Goal: Transaction & Acquisition: Purchase product/service

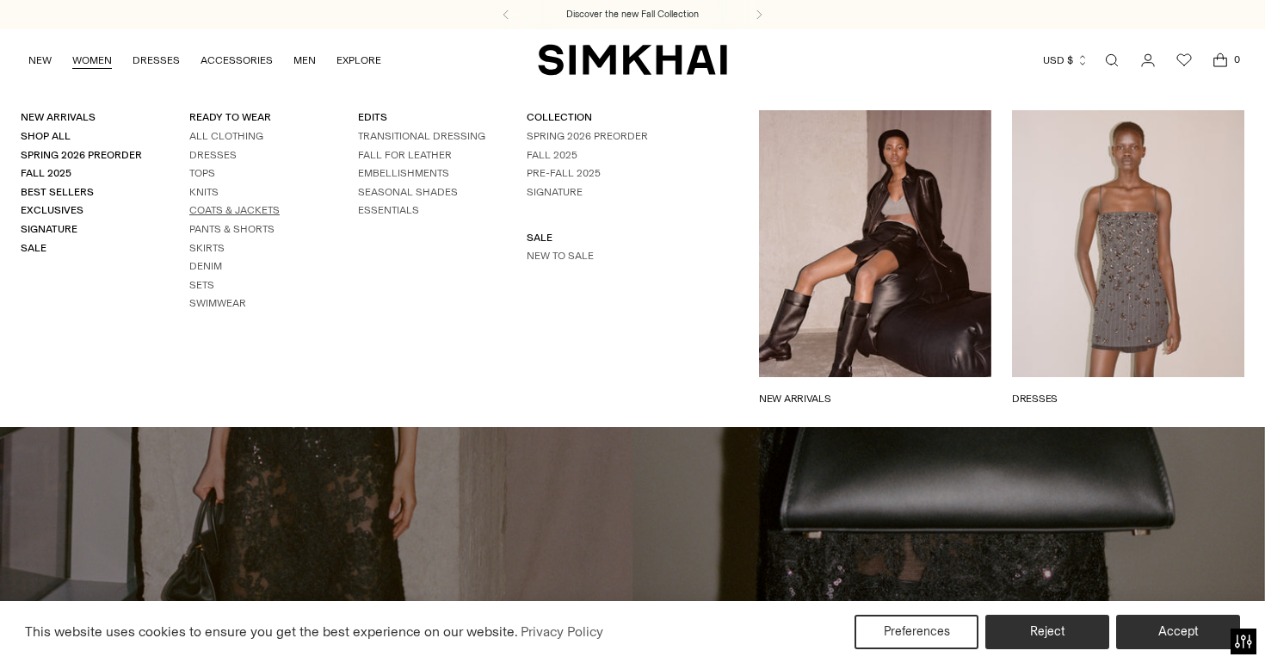
click at [232, 207] on link "Coats & Jackets" at bounding box center [234, 210] width 90 height 12
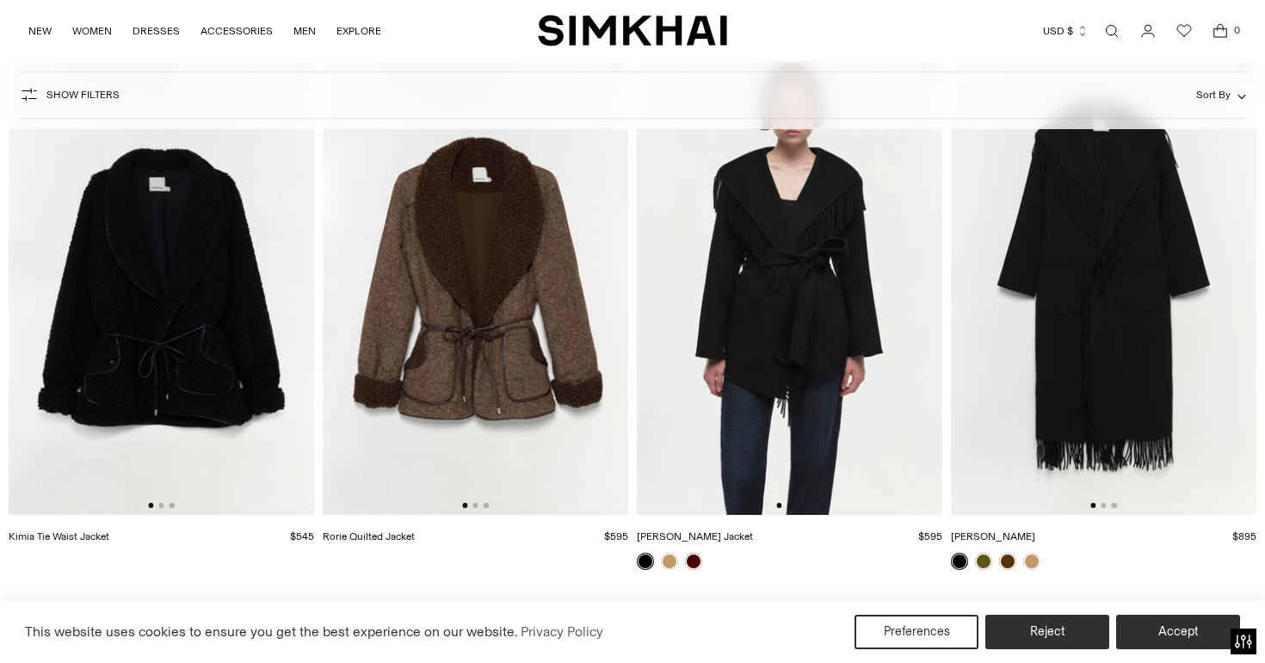
scroll to position [2349, 0]
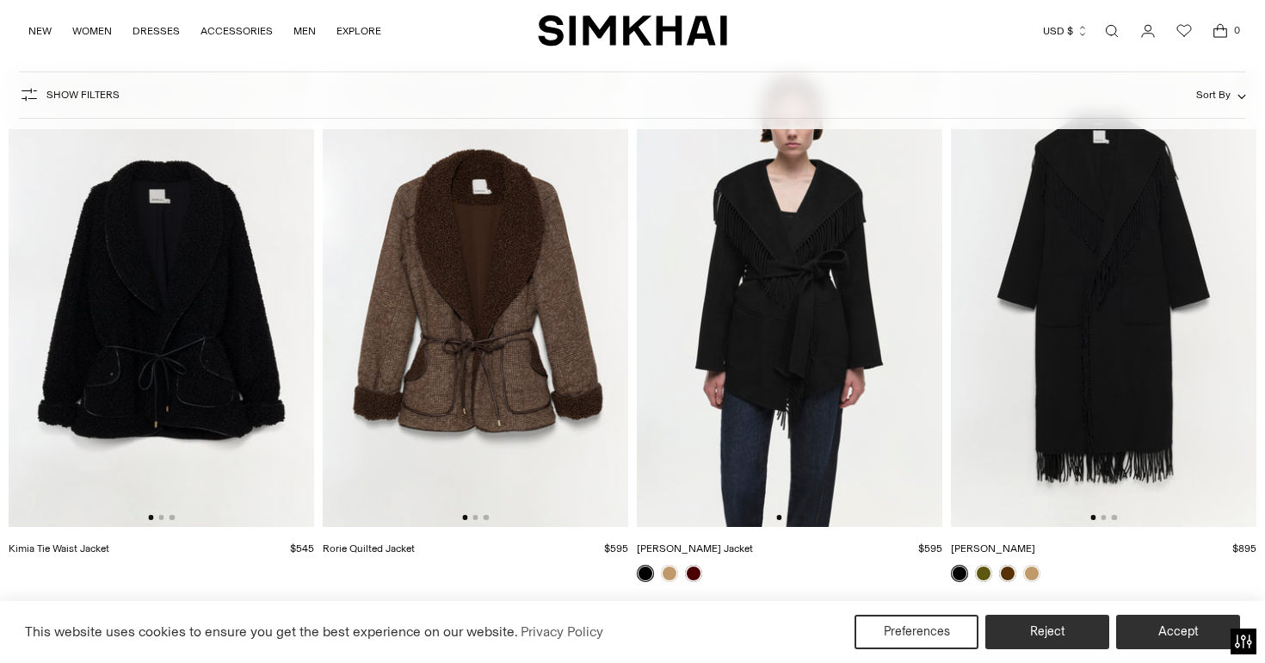
click at [470, 298] on img at bounding box center [476, 298] width 306 height 459
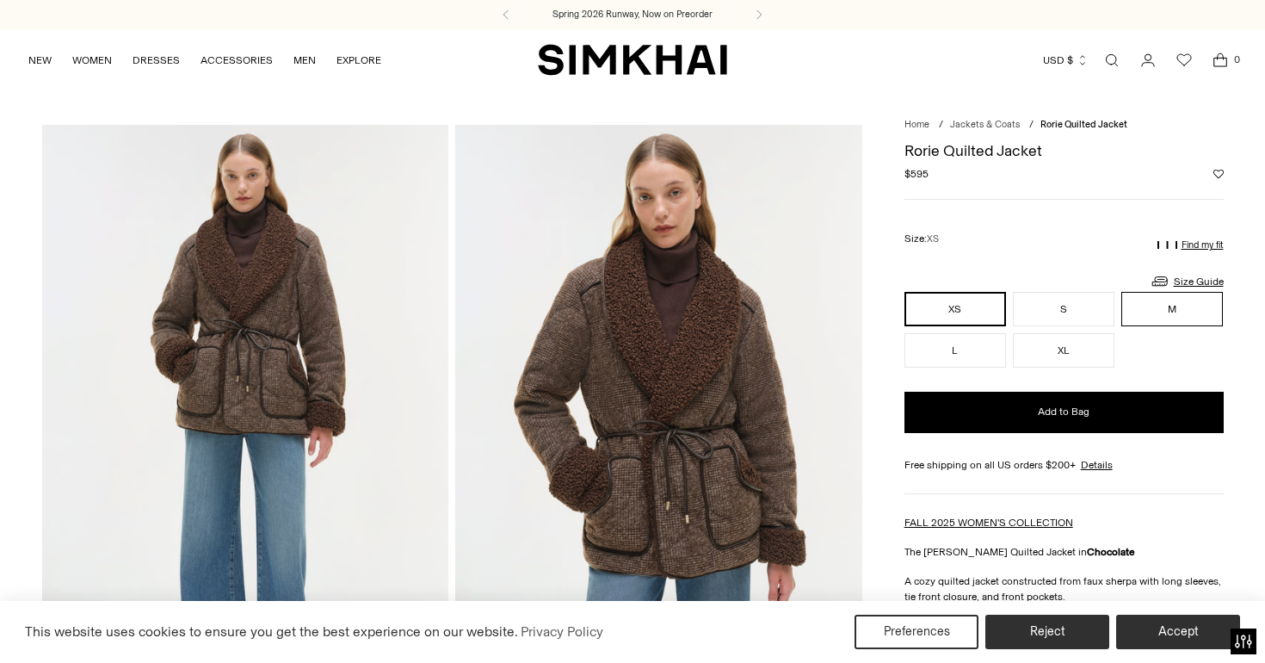
click at [1138, 301] on button "M" at bounding box center [1173, 309] width 102 height 34
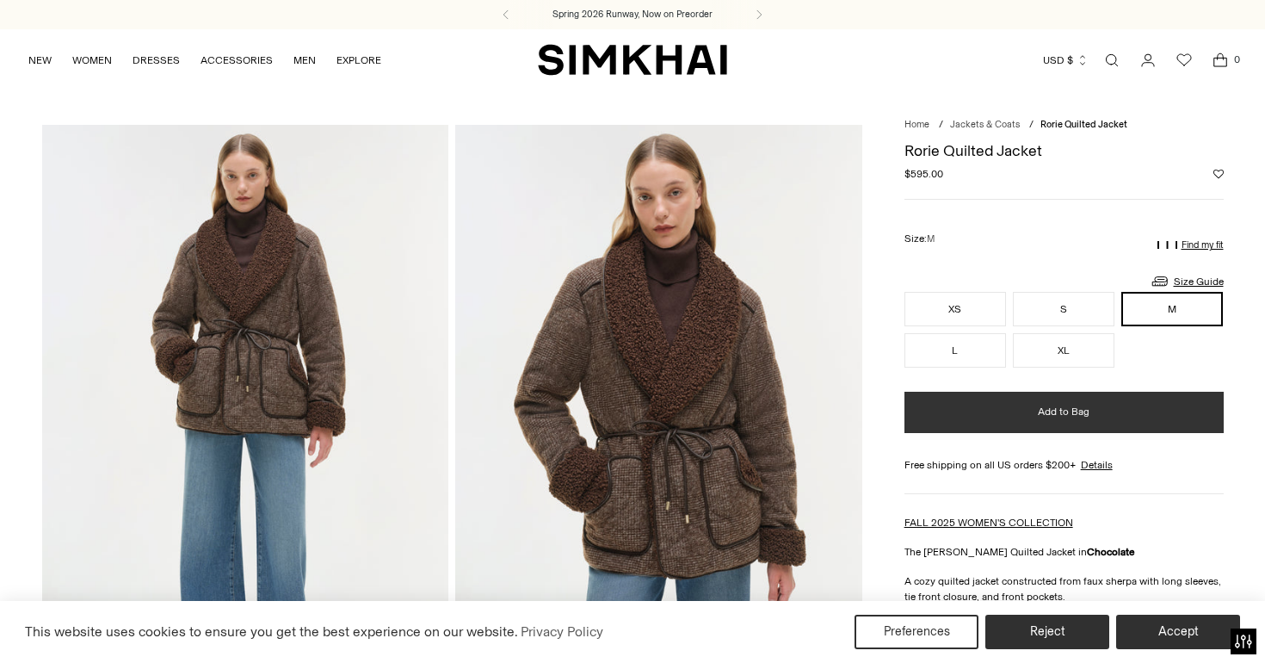
click at [941, 410] on button "Add to Bag" at bounding box center [1064, 412] width 319 height 41
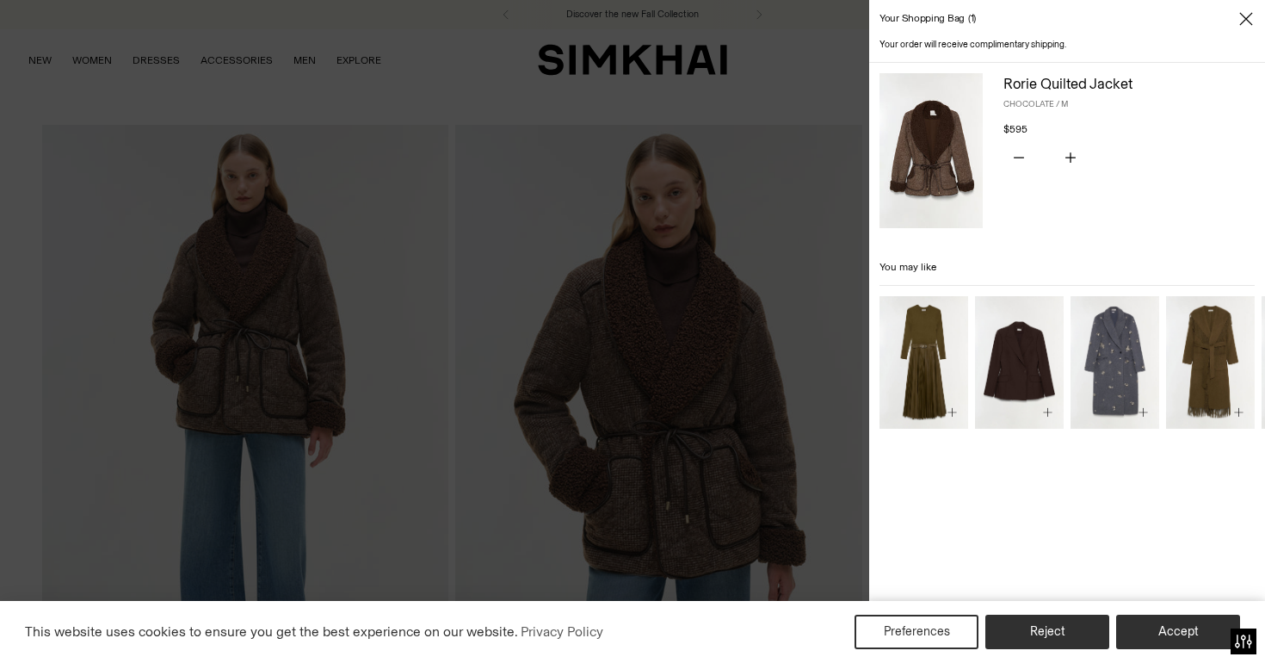
click at [777, 99] on div at bounding box center [632, 331] width 1265 height 663
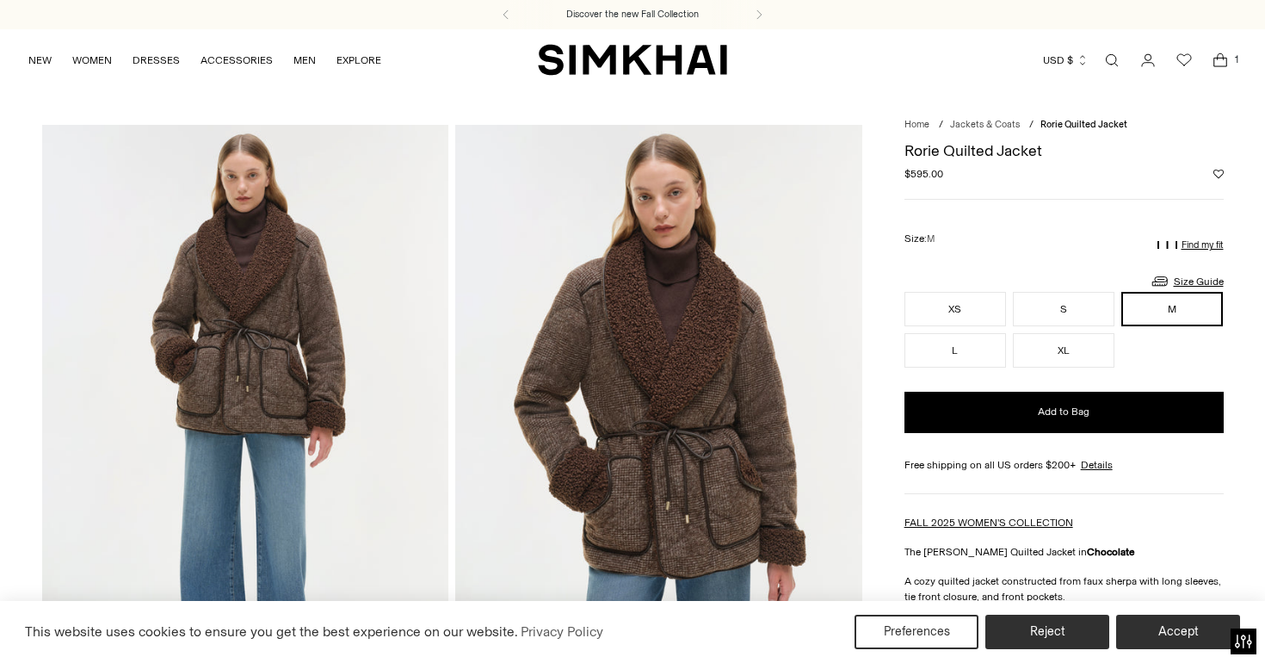
click at [1216, 62] on icon "Open cart modal" at bounding box center [1221, 60] width 24 height 17
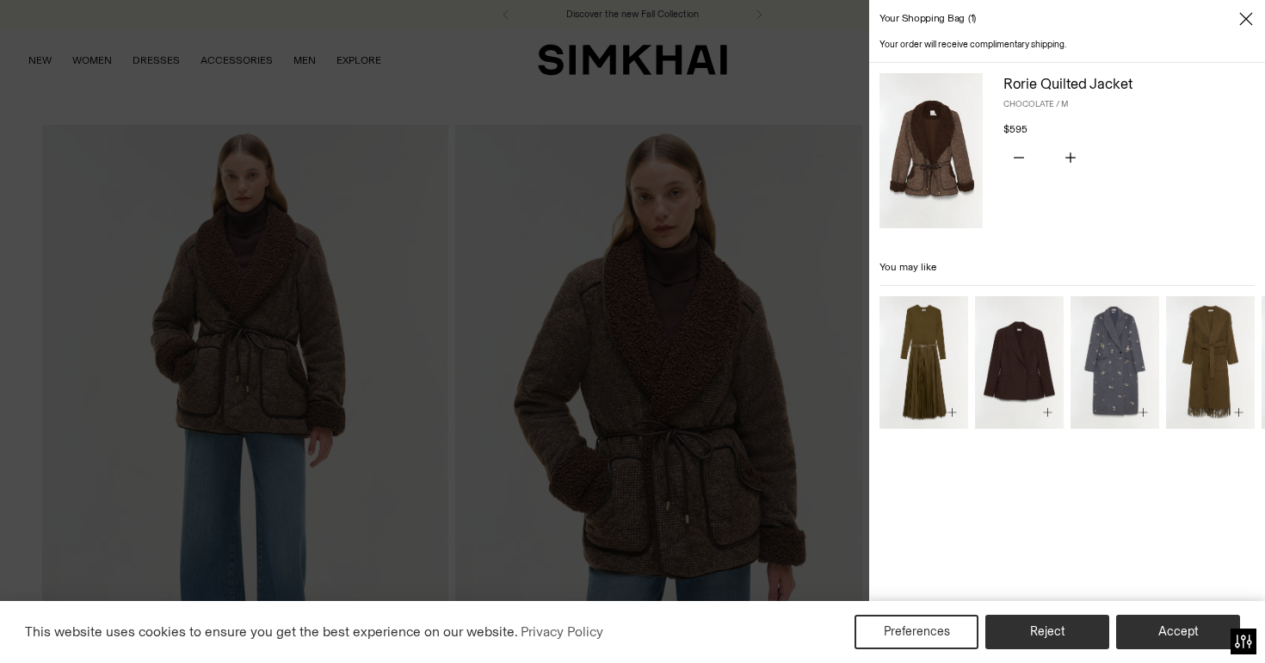
click at [919, 133] on img at bounding box center [931, 150] width 103 height 155
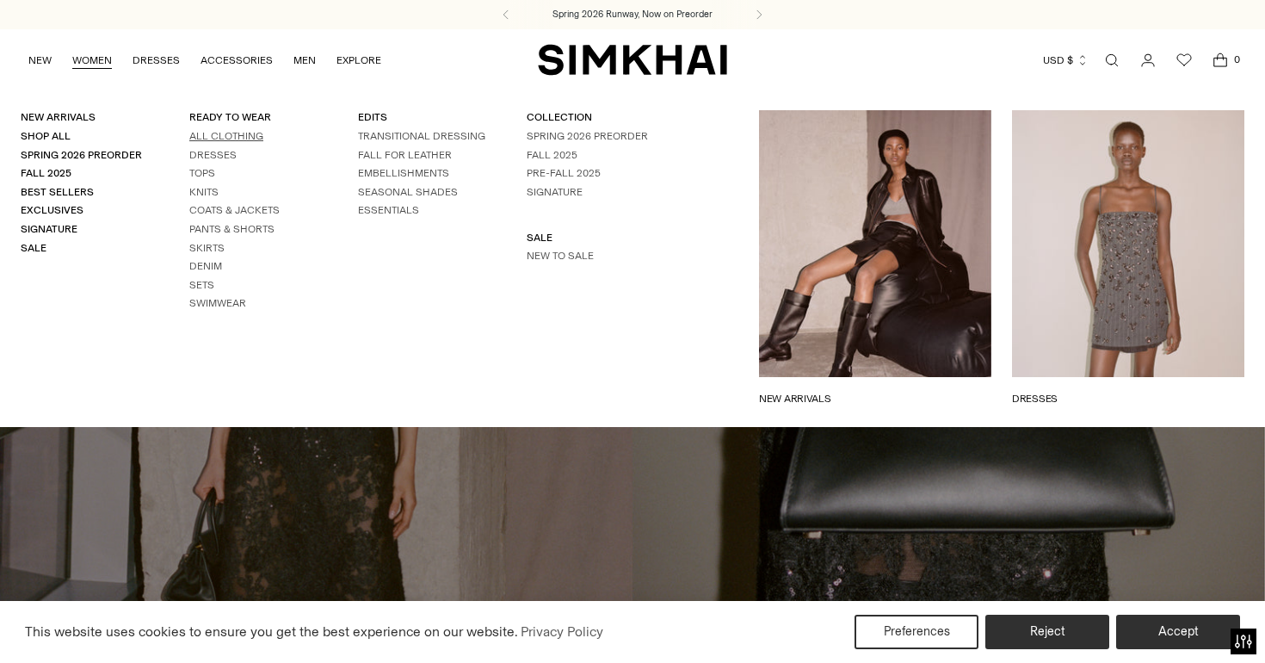
click at [224, 136] on link "All Clothing" at bounding box center [226, 136] width 74 height 12
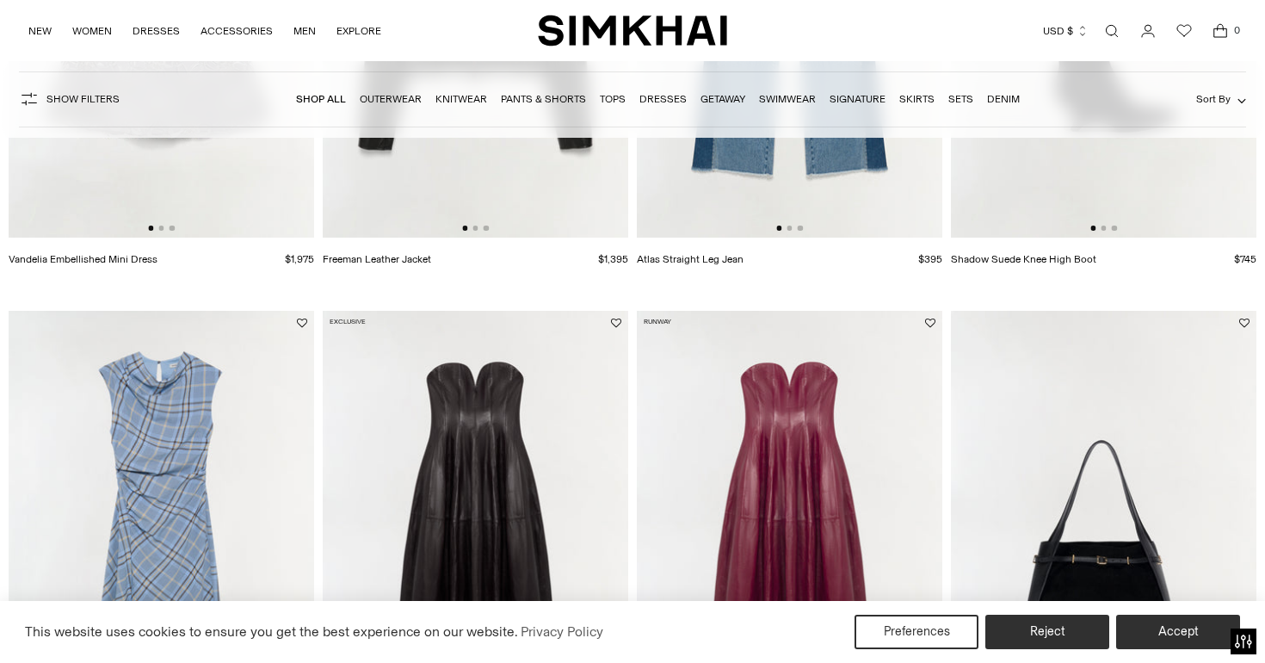
scroll to position [1700, 0]
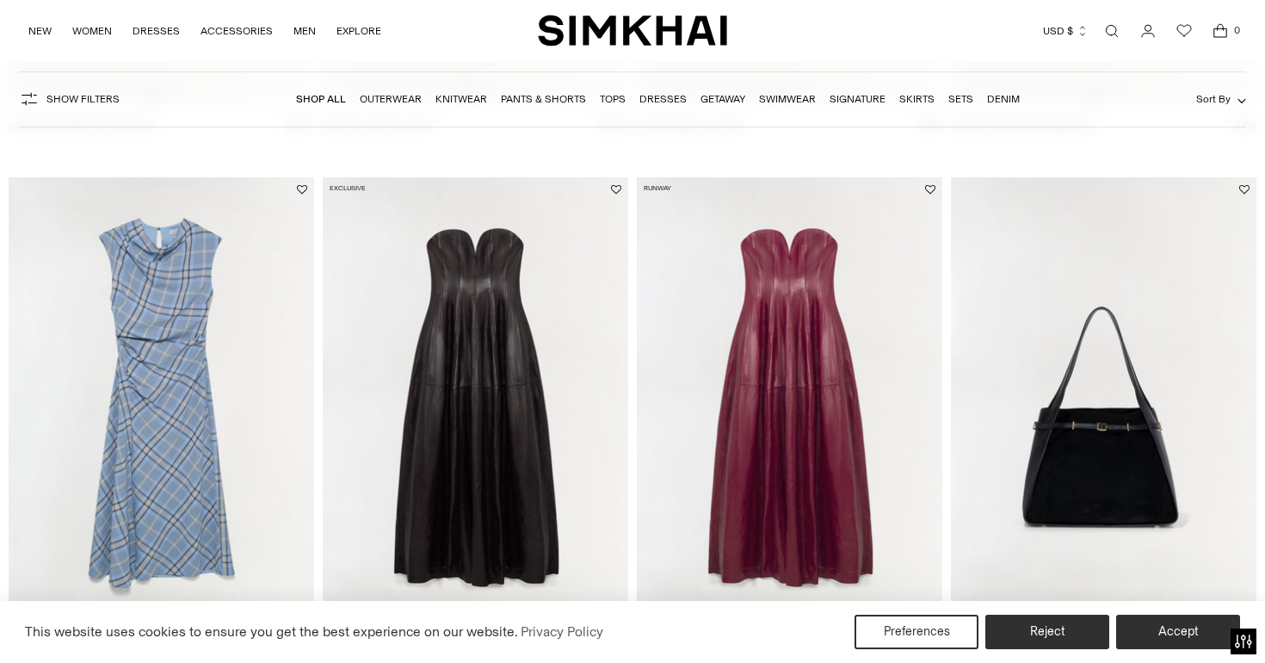
click at [382, 98] on link "Outerwear" at bounding box center [391, 99] width 62 height 12
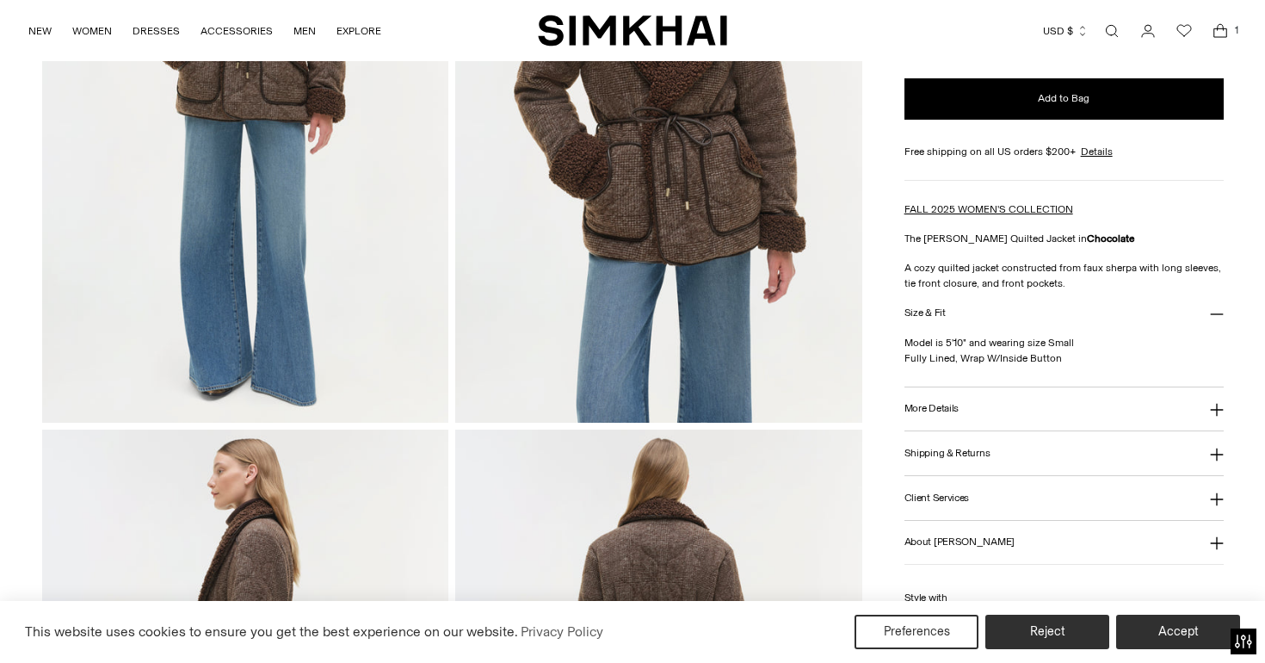
scroll to position [325, 0]
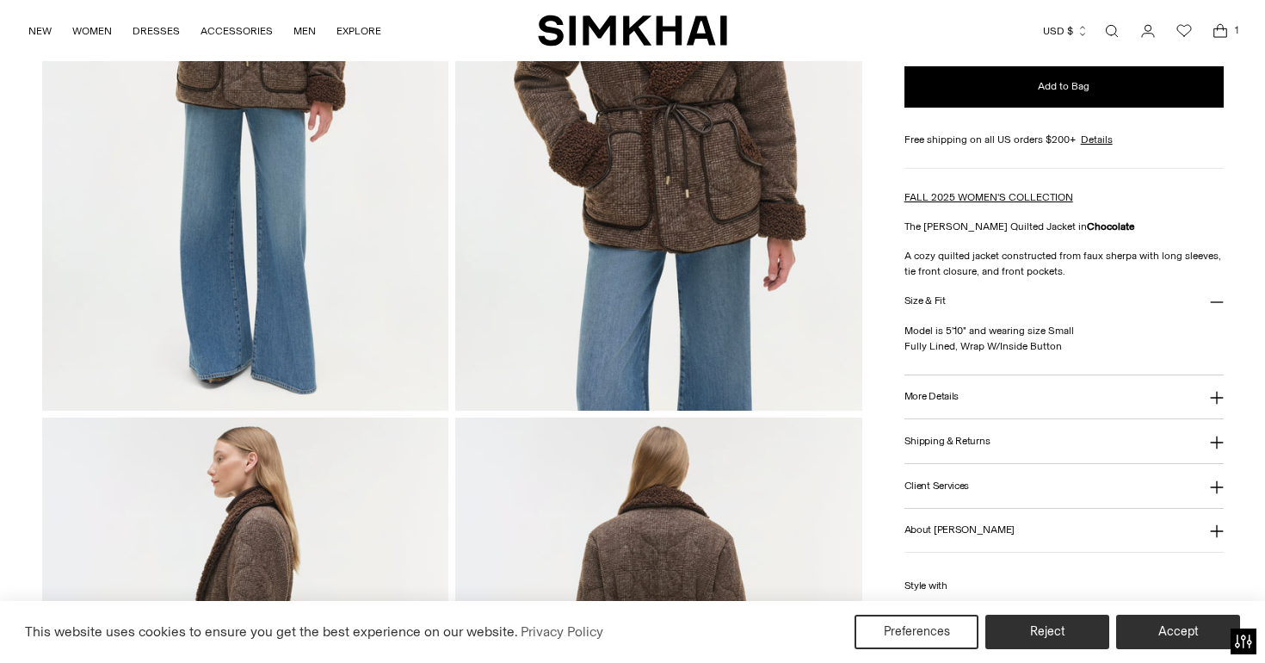
click at [943, 399] on h3 "More Details" at bounding box center [932, 396] width 54 height 11
click at [977, 401] on button "More Details" at bounding box center [1064, 397] width 319 height 44
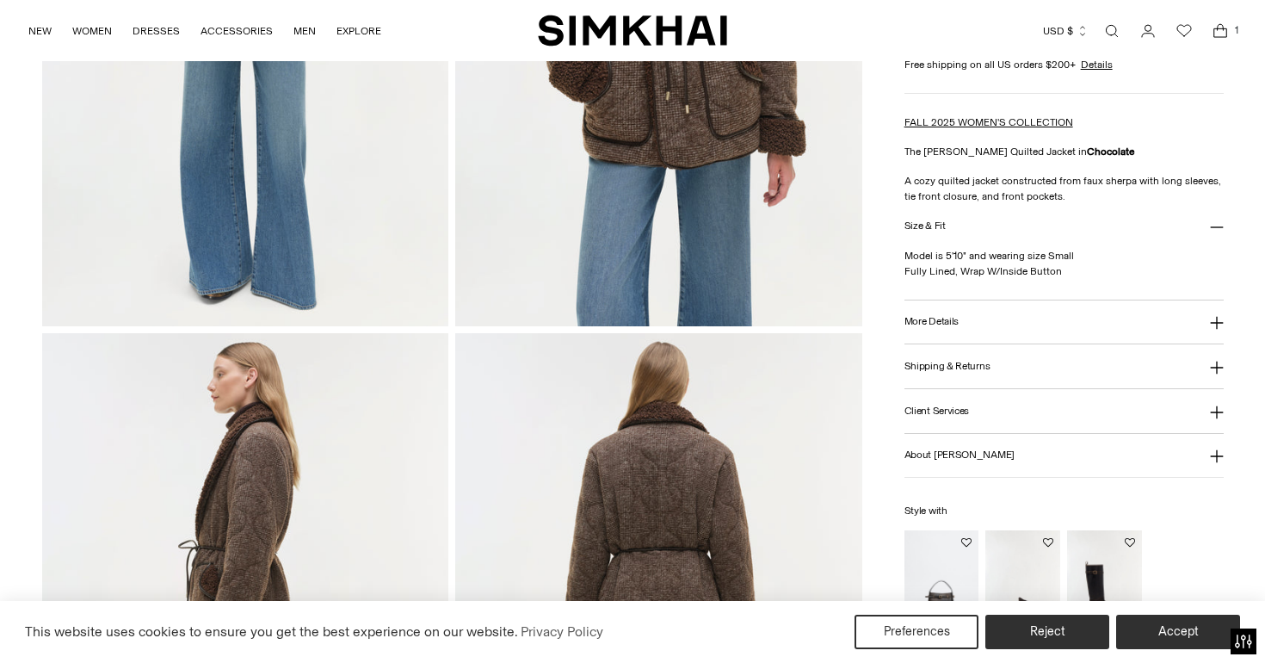
scroll to position [497, 0]
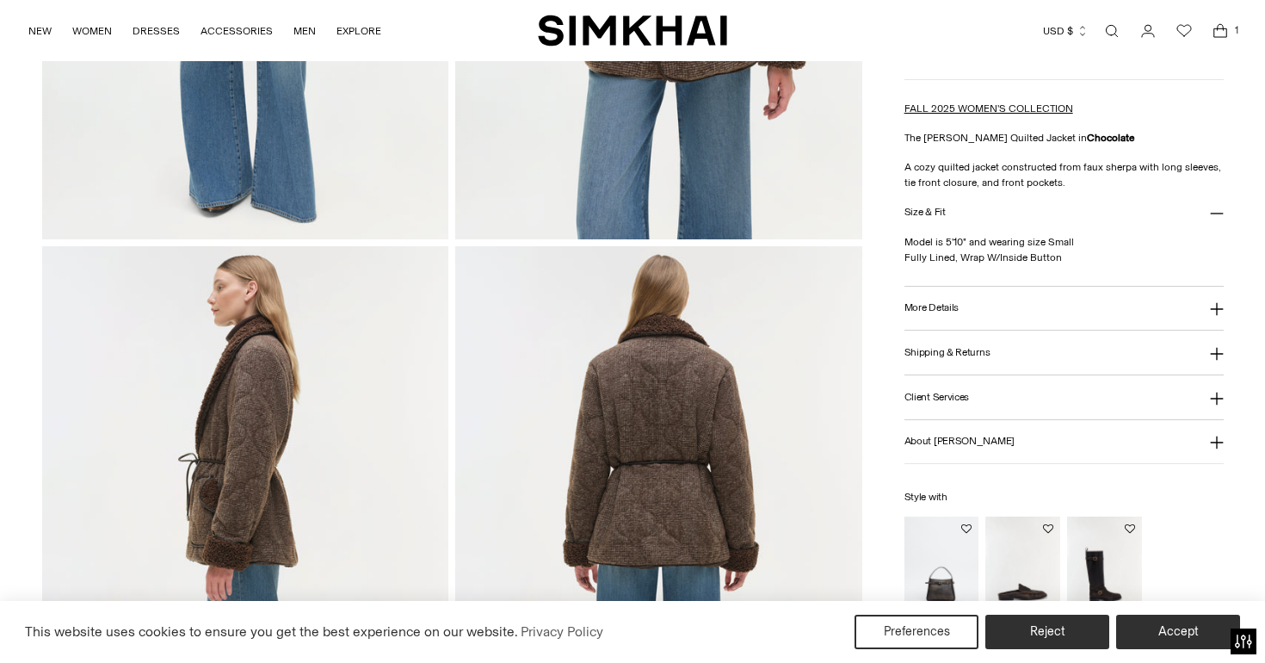
click at [925, 310] on h3 "More Details" at bounding box center [932, 307] width 54 height 11
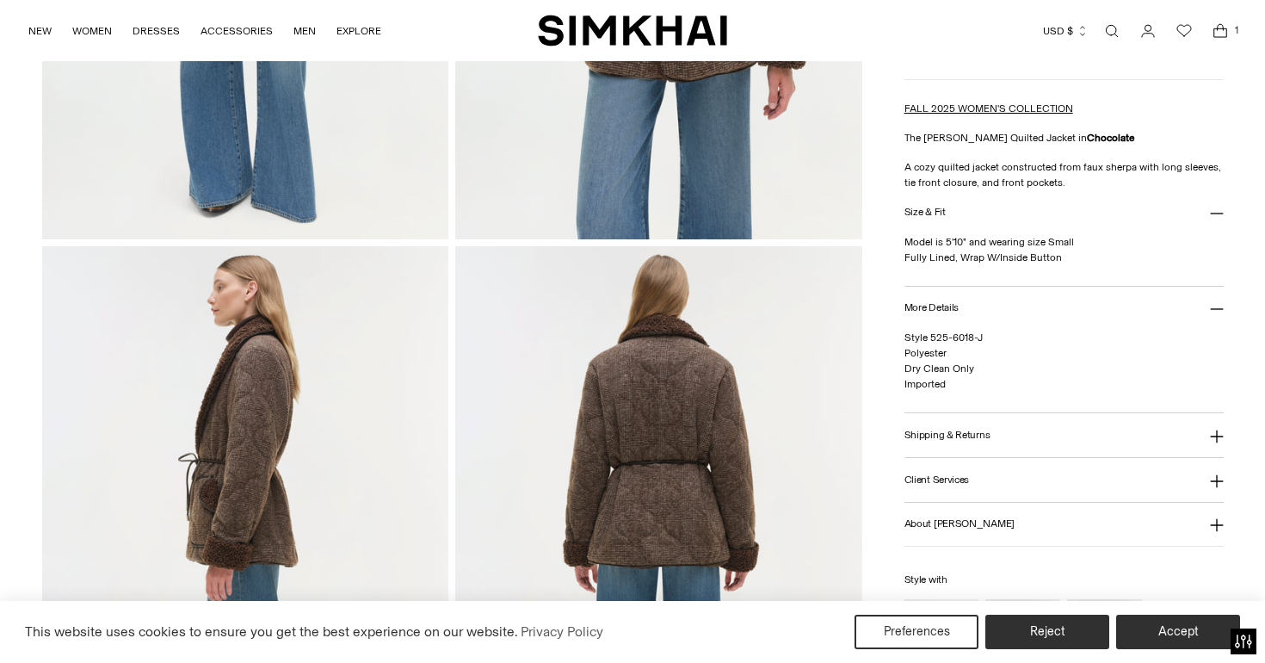
click at [925, 310] on h3 "More Details" at bounding box center [932, 307] width 54 height 11
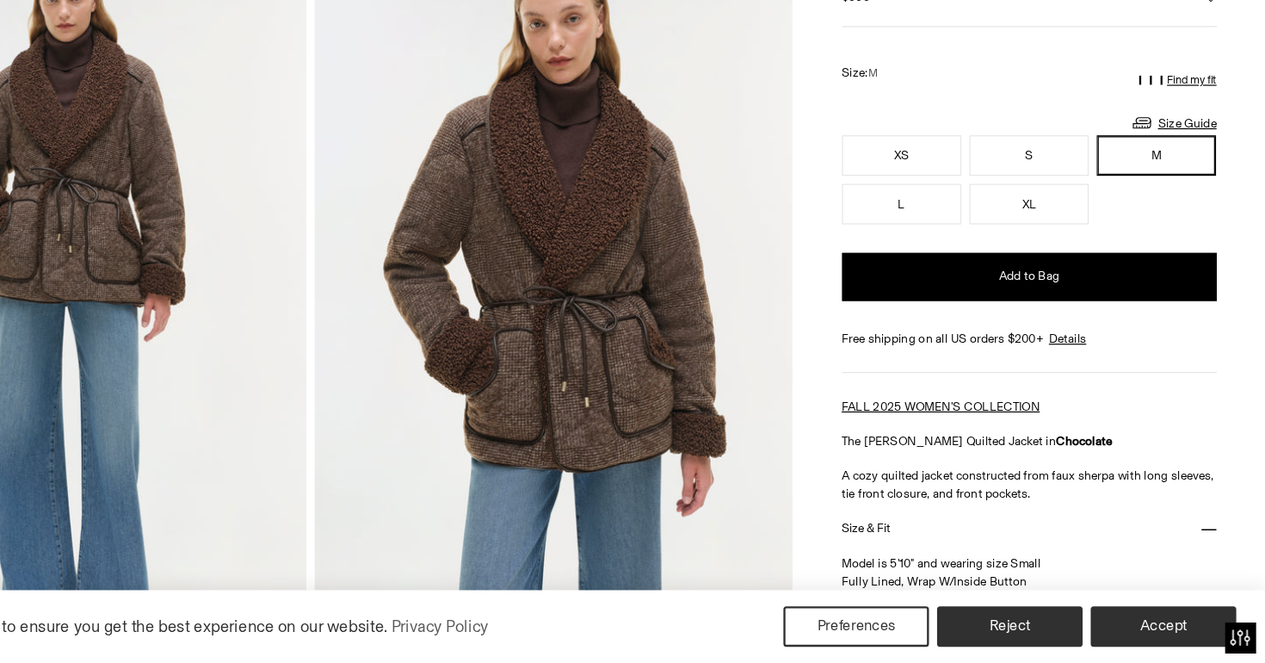
scroll to position [24, 0]
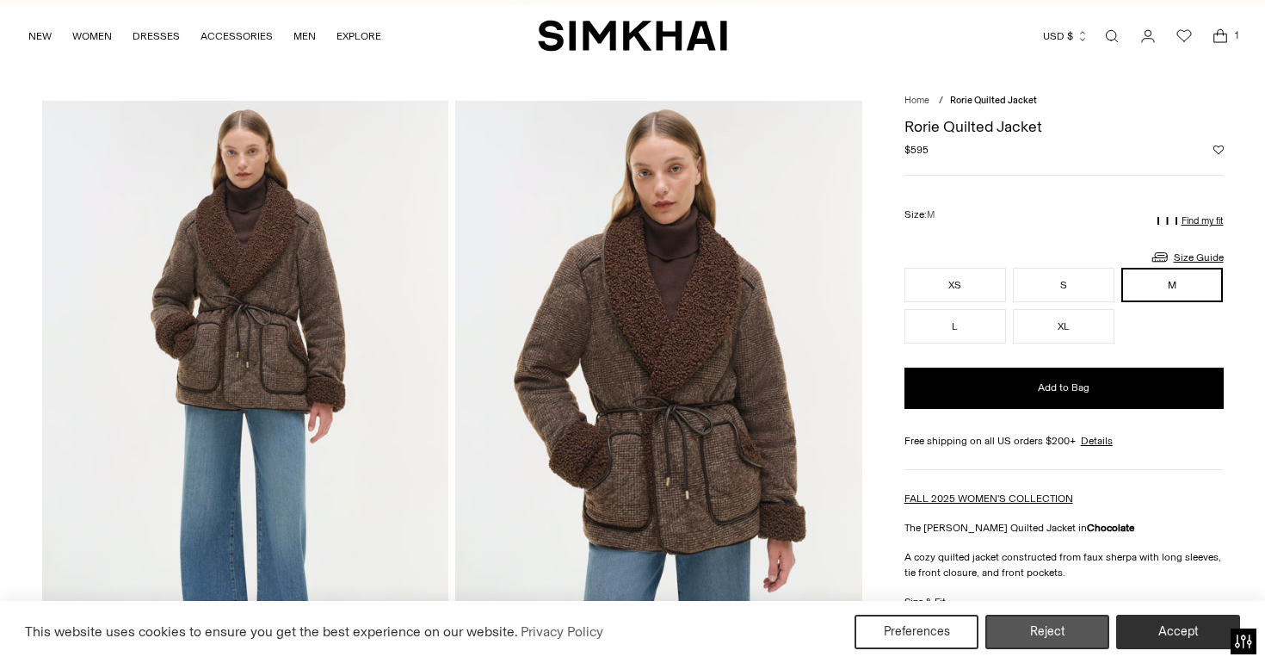
click at [1033, 623] on button "Reject" at bounding box center [1048, 632] width 124 height 34
